Goal: Transaction & Acquisition: Subscribe to service/newsletter

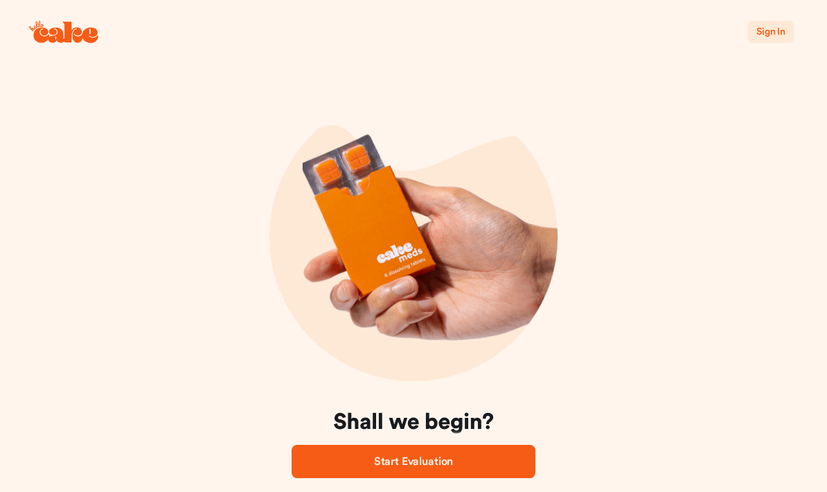
click at [772, 28] on span "Sign In" at bounding box center [770, 32] width 29 height 10
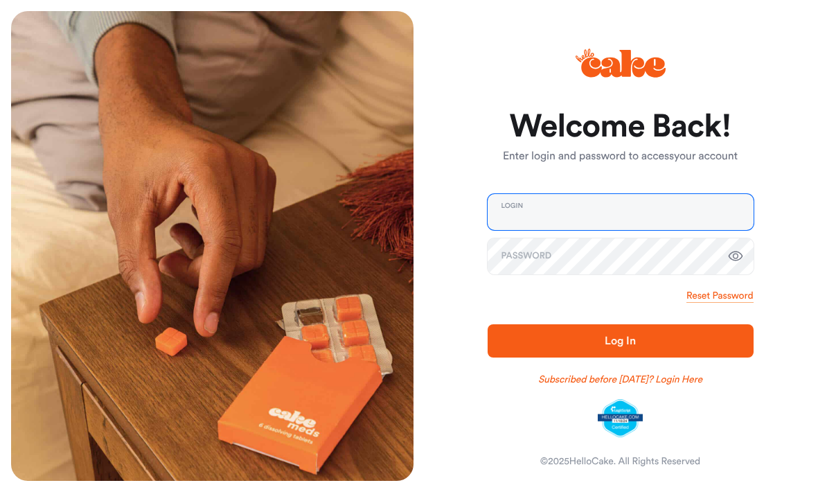
click at [526, 199] on input "email" at bounding box center [621, 212] width 266 height 36
type input "**********"
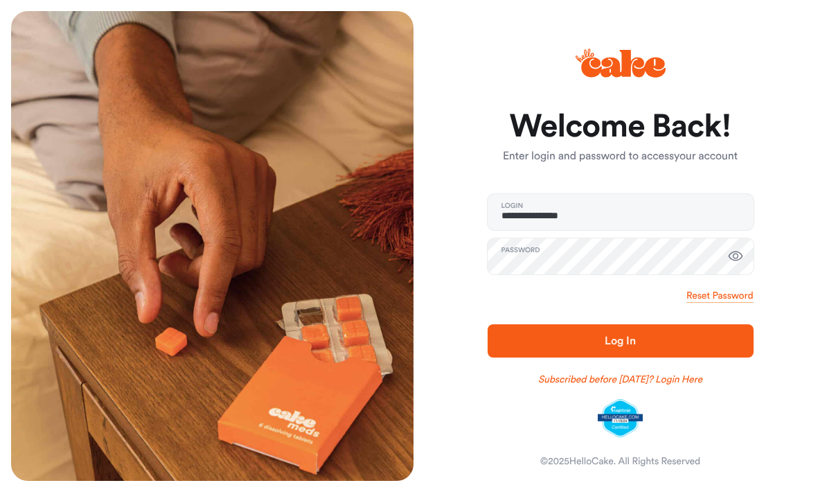
click at [738, 255] on icon "button" at bounding box center [735, 256] width 17 height 17
click at [646, 340] on span "Log In" at bounding box center [621, 340] width 222 height 17
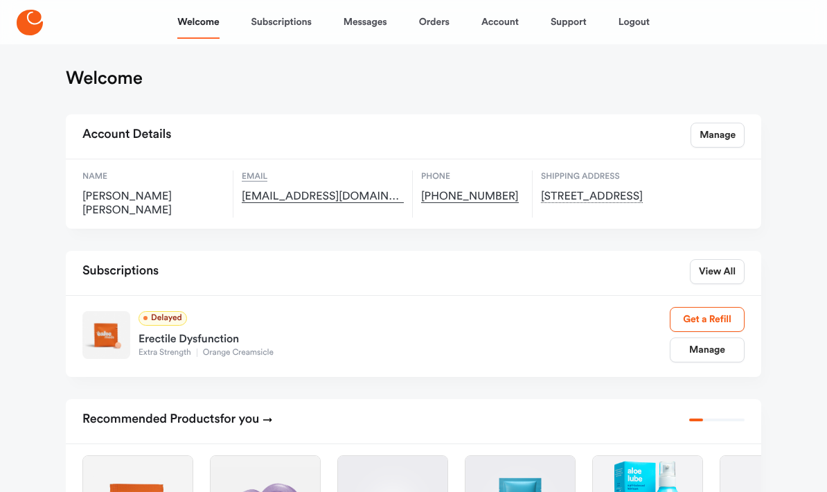
scroll to position [4, 0]
click at [709, 314] on link "Get a Refill" at bounding box center [707, 320] width 75 height 25
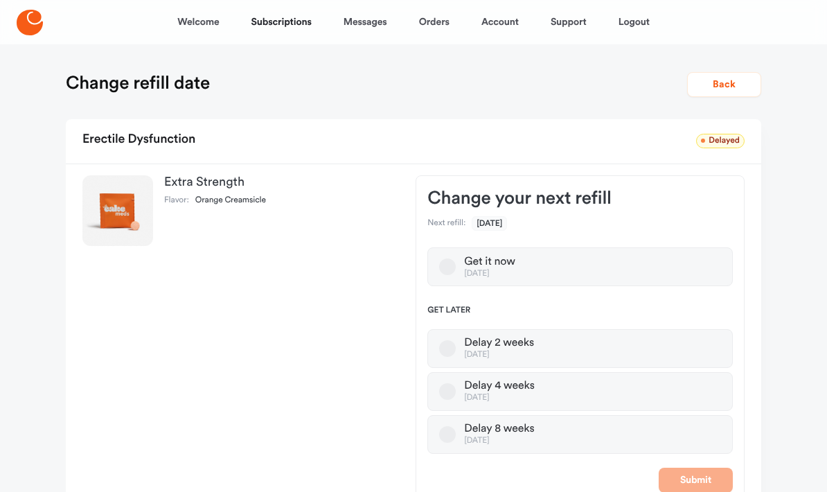
click at [454, 258] on label "Get it now [DATE]" at bounding box center [579, 266] width 305 height 39
click at [454, 258] on button "Get it now [DATE]" at bounding box center [447, 266] width 17 height 17
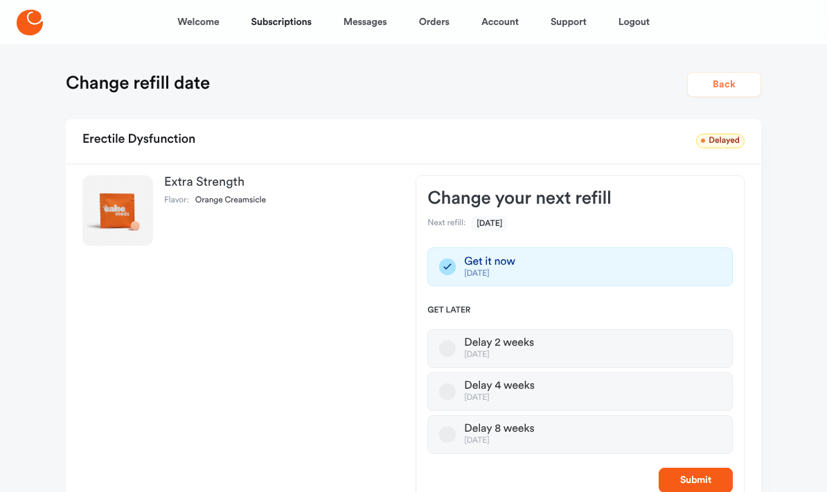
click at [727, 77] on button "Back" at bounding box center [724, 84] width 74 height 25
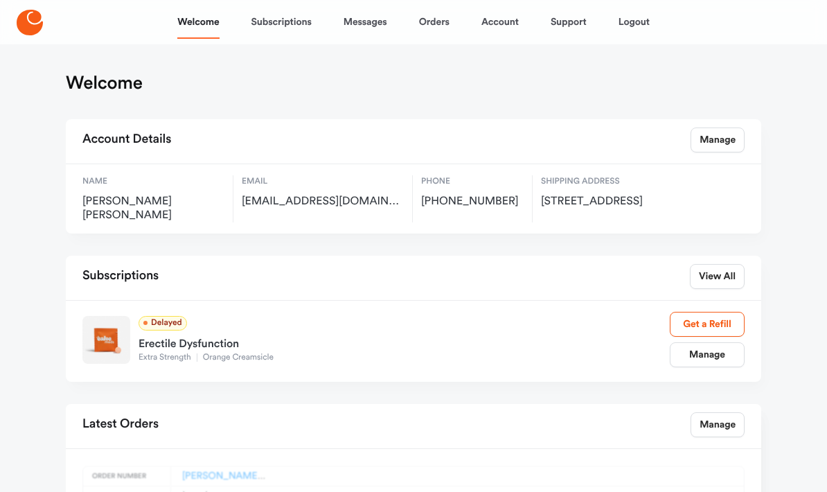
scroll to position [4, 0]
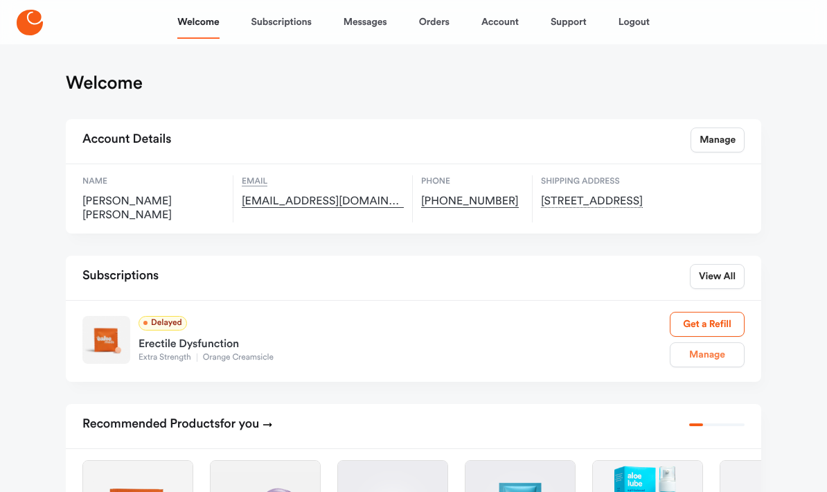
click at [708, 355] on link "Manage" at bounding box center [707, 354] width 75 height 25
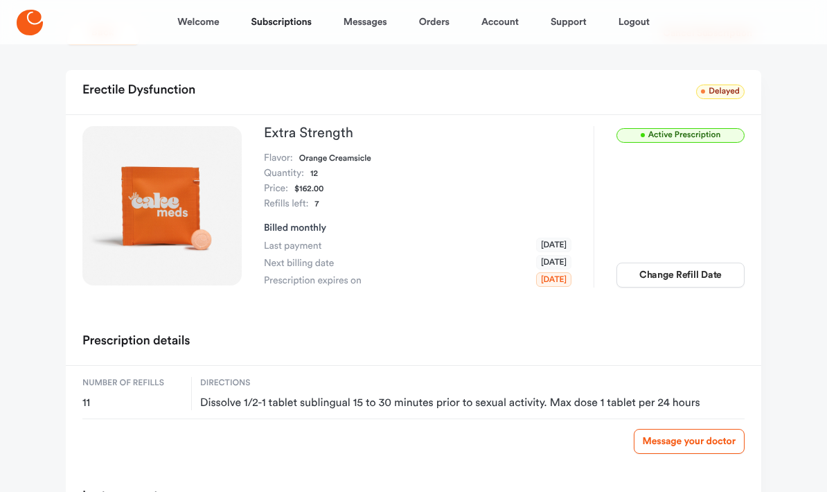
scroll to position [48, 0]
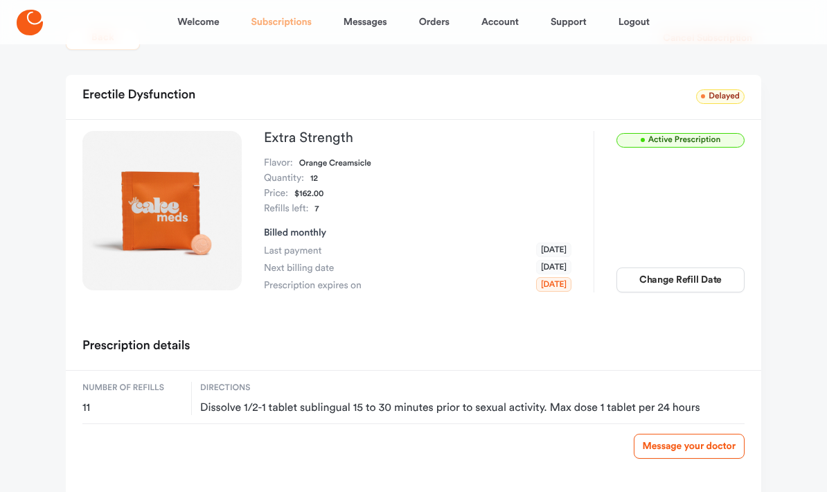
click at [278, 24] on link "Subscriptions" at bounding box center [281, 22] width 60 height 33
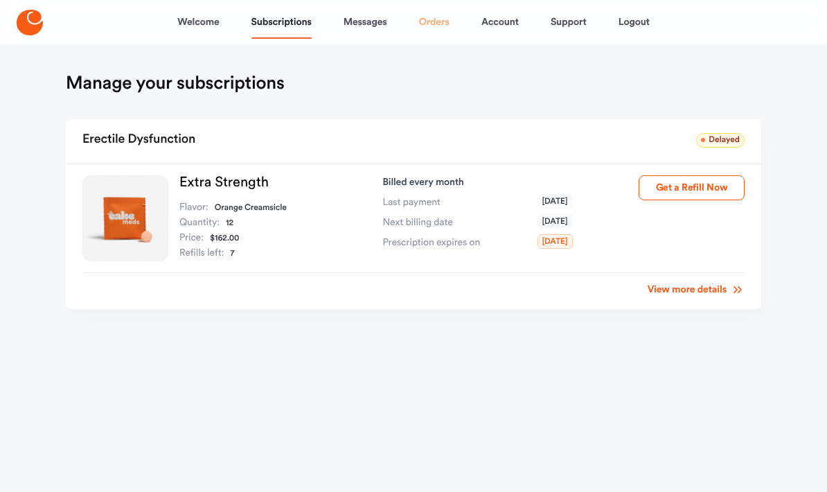
click at [434, 15] on link "Orders" at bounding box center [434, 22] width 30 height 33
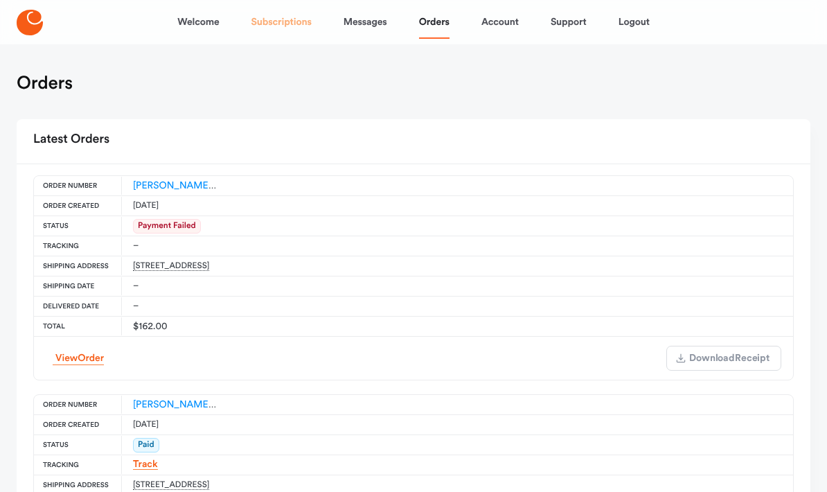
click at [276, 21] on link "Subscriptions" at bounding box center [281, 22] width 60 height 33
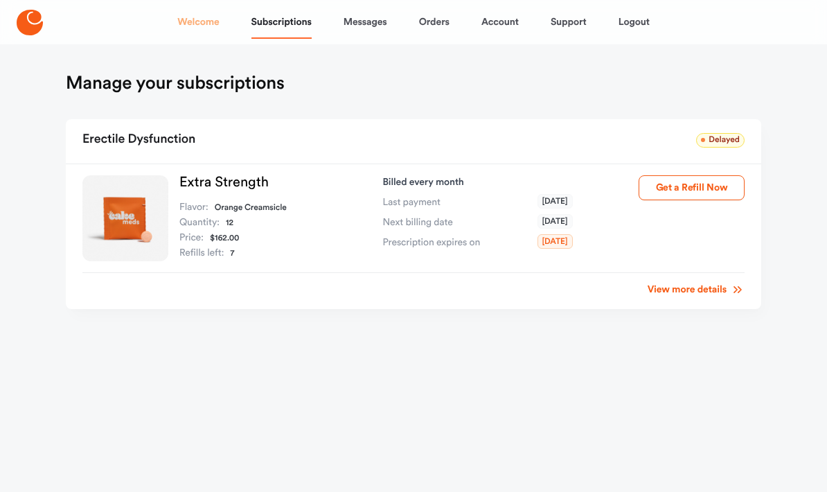
click at [188, 30] on link "Welcome" at bounding box center [198, 22] width 42 height 33
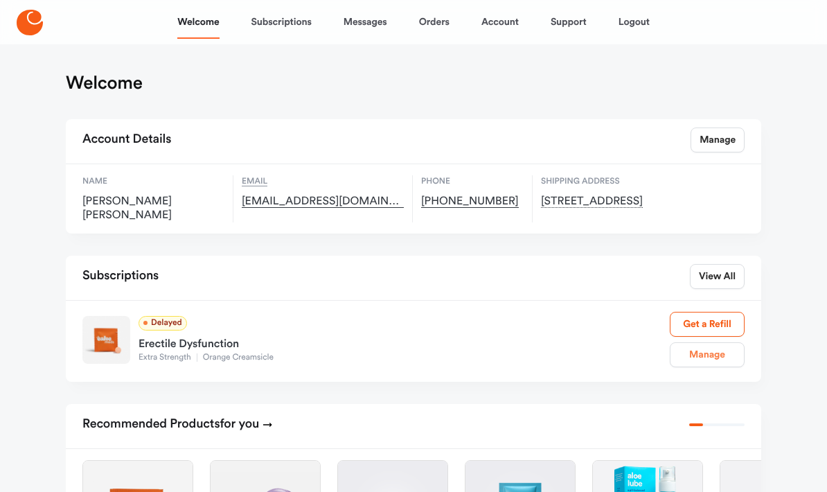
click at [703, 357] on link "Manage" at bounding box center [707, 354] width 75 height 25
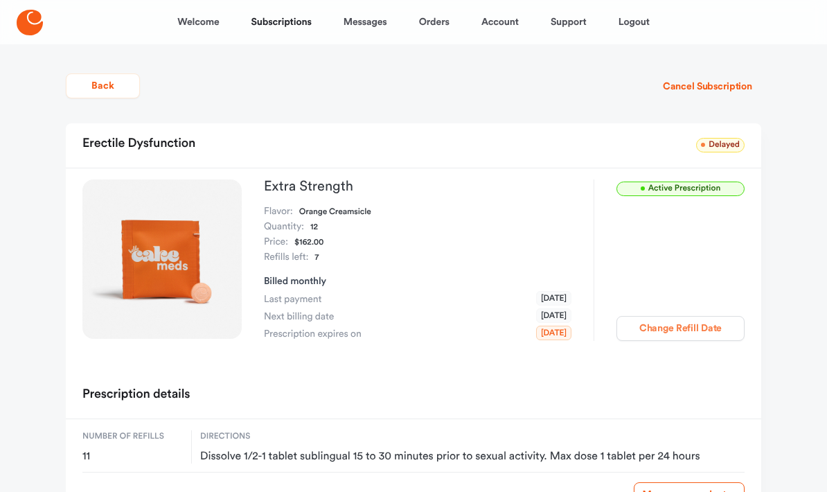
click at [680, 330] on button "Change Refill Date" at bounding box center [680, 328] width 128 height 25
